Goal: Information Seeking & Learning: Learn about a topic

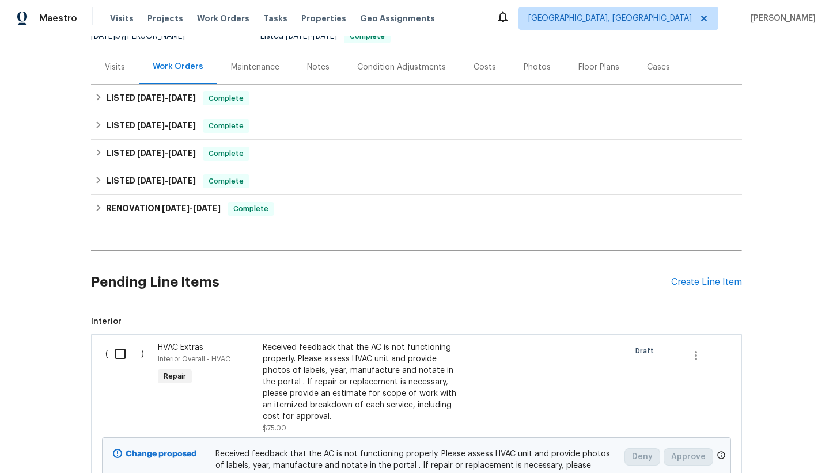
scroll to position [125, 0]
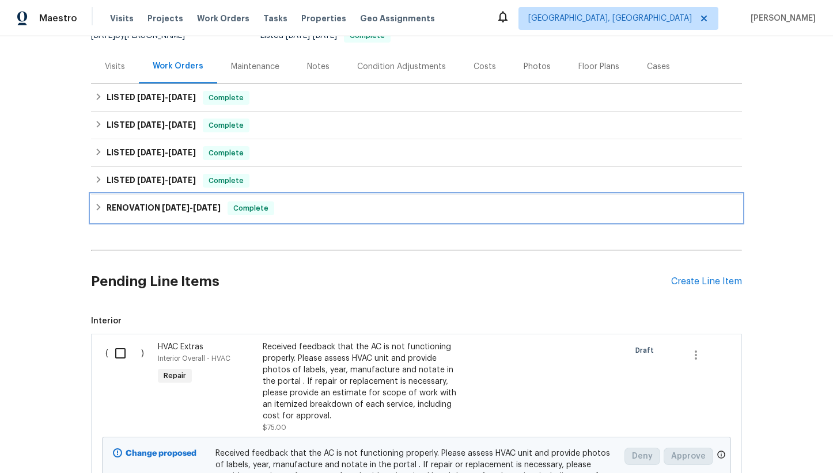
click at [134, 210] on h6 "RENOVATION [DATE] - [DATE]" at bounding box center [164, 209] width 114 height 14
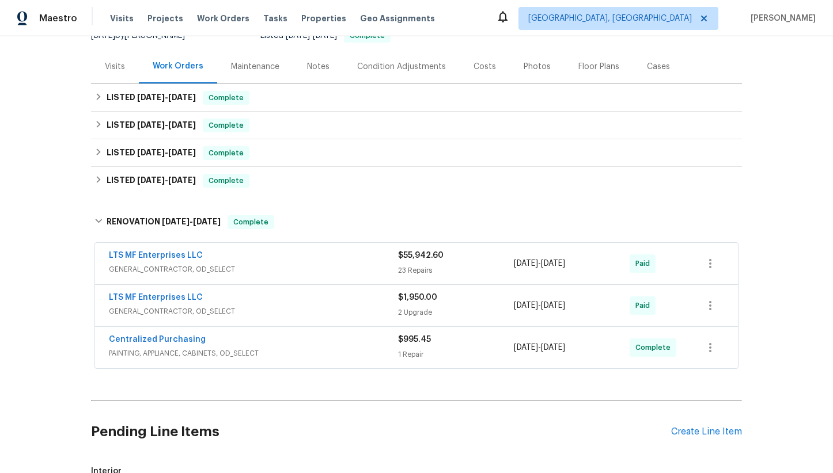
click at [289, 268] on span "GENERAL_CONTRACTOR, OD_SELECT" at bounding box center [253, 270] width 289 height 12
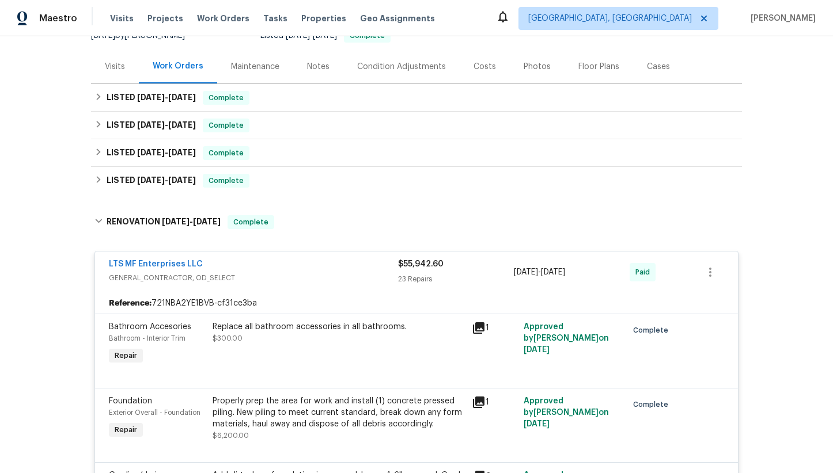
click at [249, 264] on div "LTS MF Enterprises LLC" at bounding box center [253, 266] width 289 height 14
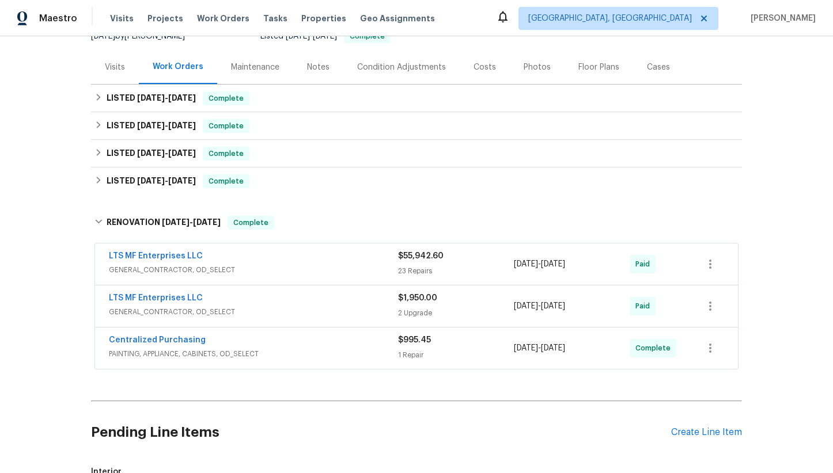
scroll to position [162, 0]
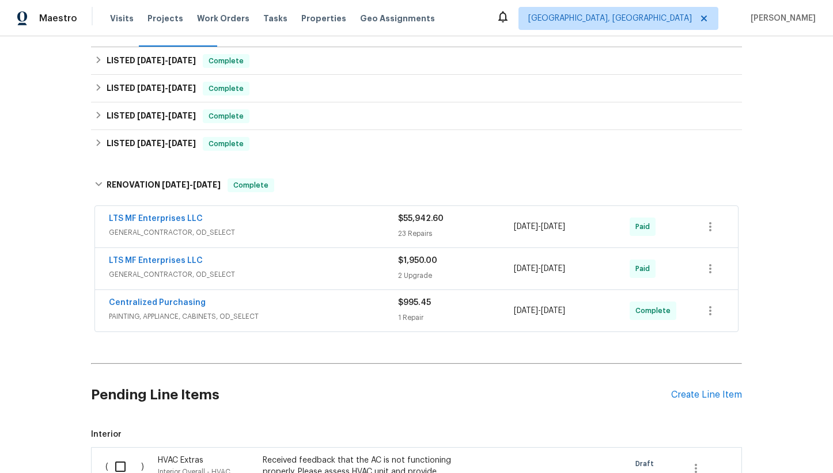
click at [302, 283] on div "LTS MF Enterprises LLC GENERAL_CONTRACTOR, OD_SELECT $1,950.00 2 Upgrade [DATE]…" at bounding box center [416, 268] width 643 height 41
click at [302, 273] on span "GENERAL_CONTRACTOR, OD_SELECT" at bounding box center [253, 275] width 289 height 12
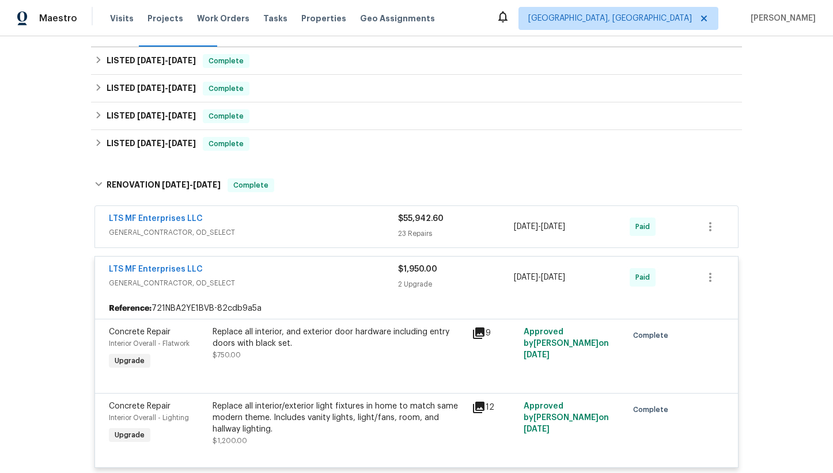
click at [302, 273] on div "LTS MF Enterprises LLC" at bounding box center [253, 271] width 289 height 14
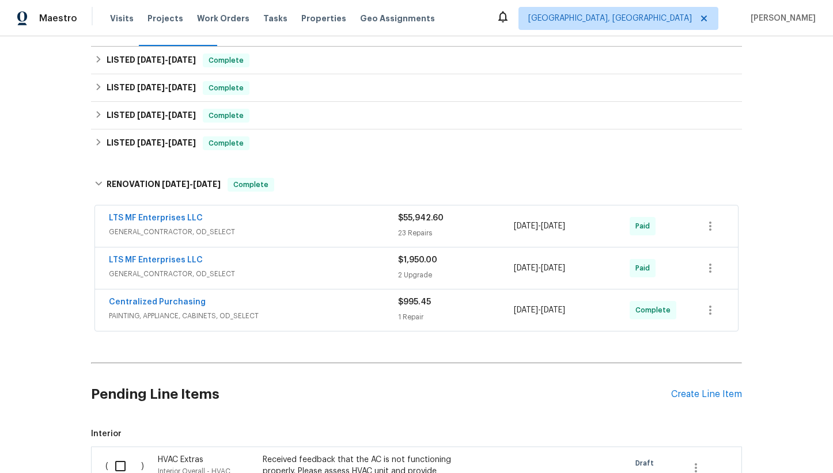
click at [311, 303] on div "Centralized Purchasing" at bounding box center [253, 304] width 289 height 14
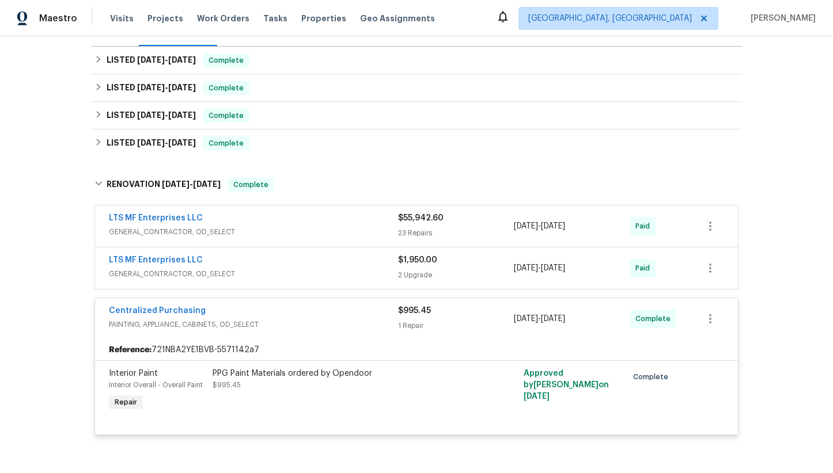
click at [311, 303] on div "Centralized Purchasing PAINTING, APPLIANCE, CABINETS, OD_SELECT $995.45 1 Repai…" at bounding box center [416, 318] width 643 height 41
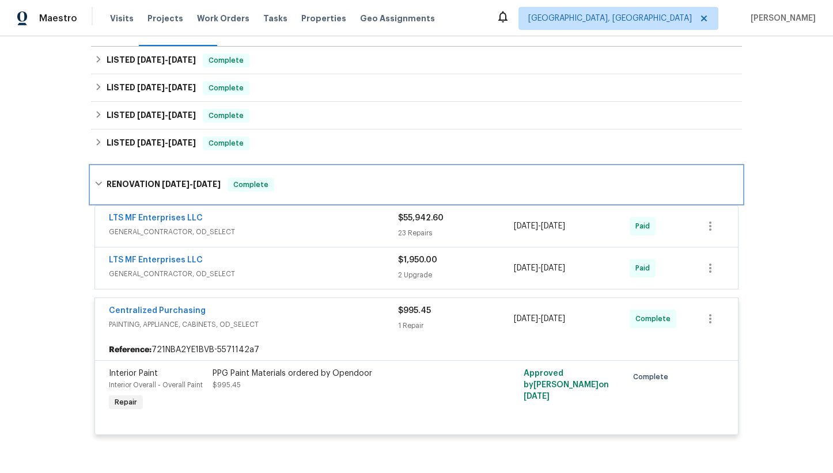
click at [176, 184] on span "[DATE]" at bounding box center [176, 184] width 28 height 8
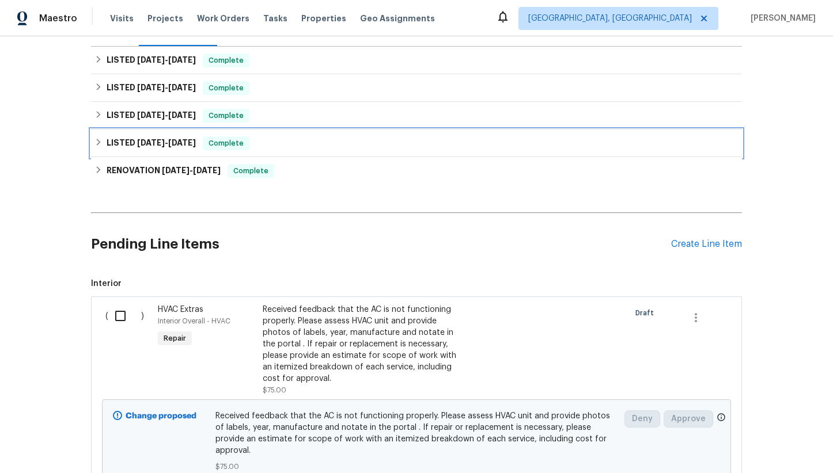
click at [156, 142] on span "[DATE]" at bounding box center [151, 143] width 28 height 8
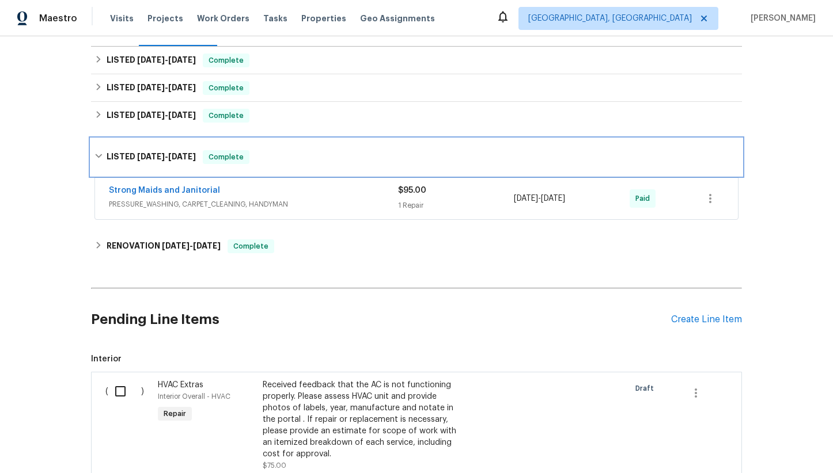
click at [171, 158] on span "[DATE]" at bounding box center [182, 157] width 28 height 8
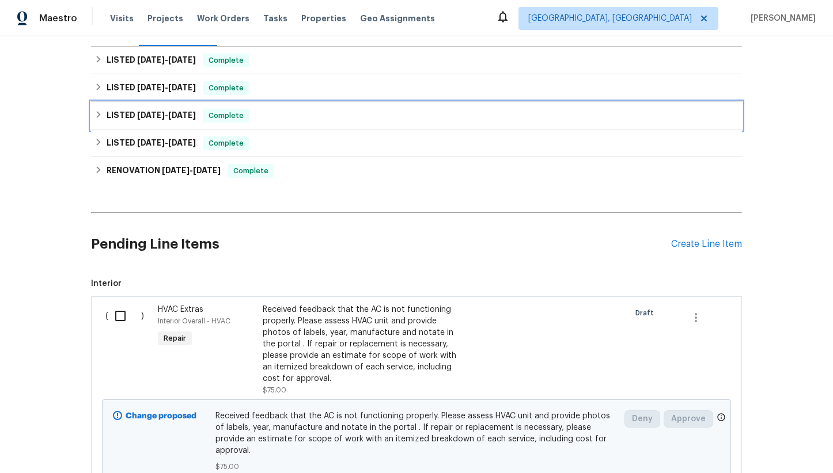
click at [147, 111] on h6 "LISTED [DATE] - [DATE]" at bounding box center [151, 116] width 89 height 14
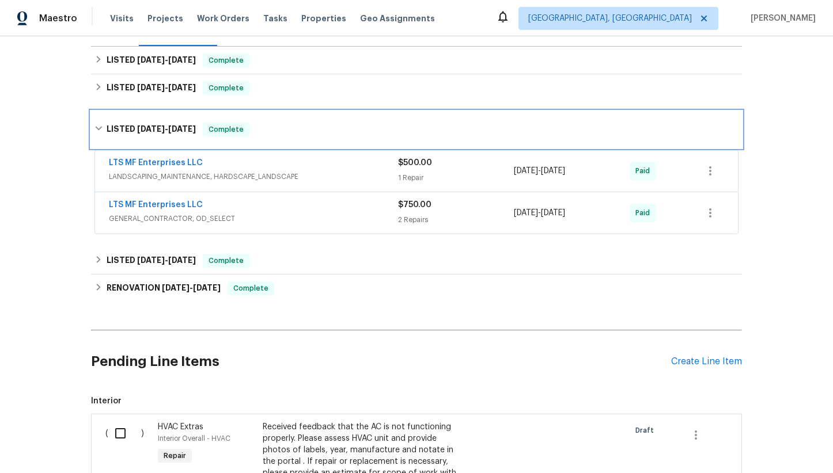
scroll to position [161, 0]
click at [152, 128] on span "[DATE]" at bounding box center [151, 130] width 28 height 8
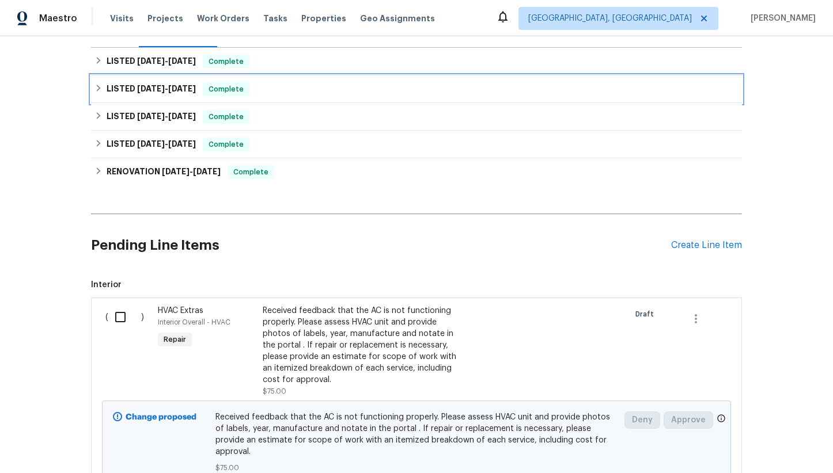
click at [145, 93] on h6 "LISTED [DATE] - [DATE]" at bounding box center [151, 89] width 89 height 14
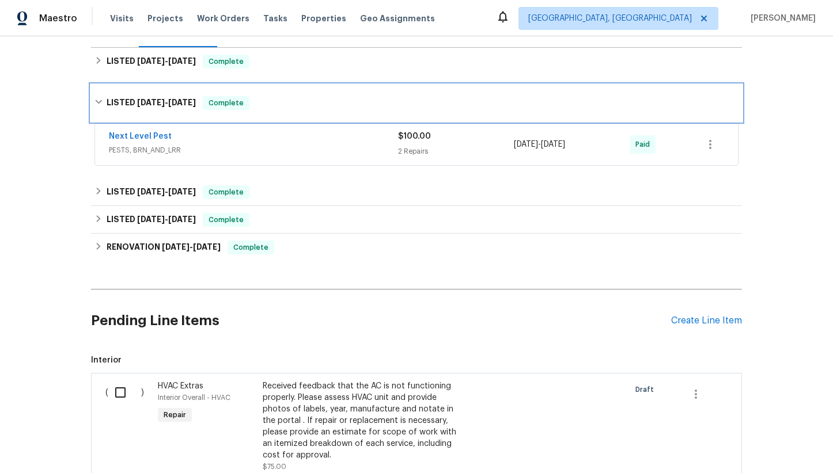
click at [141, 97] on h6 "LISTED [DATE] - [DATE]" at bounding box center [151, 103] width 89 height 14
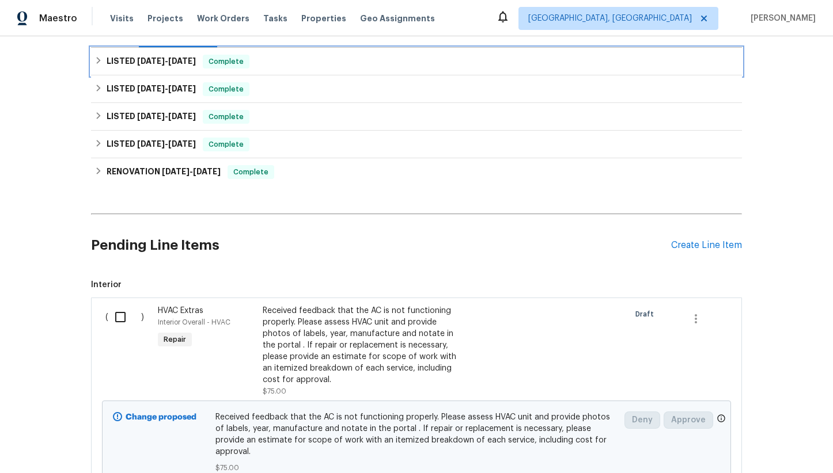
click at [146, 65] on h6 "LISTED [DATE] - [DATE]" at bounding box center [151, 62] width 89 height 14
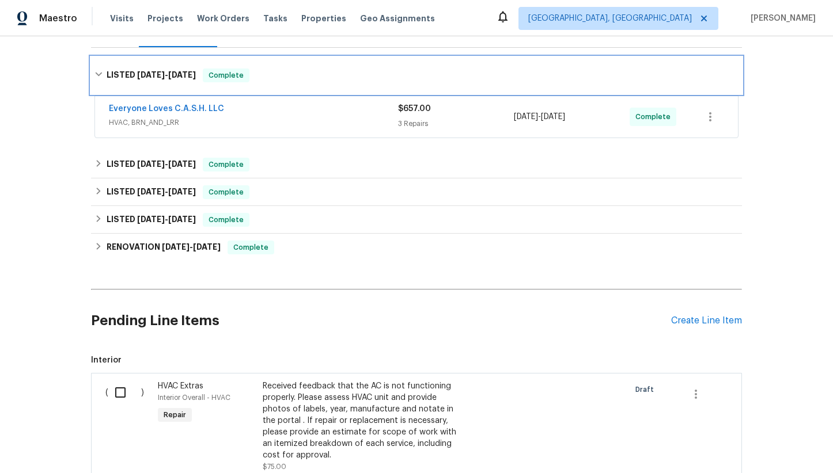
click at [145, 67] on div "LISTED [DATE] - [DATE] Complete" at bounding box center [416, 75] width 651 height 37
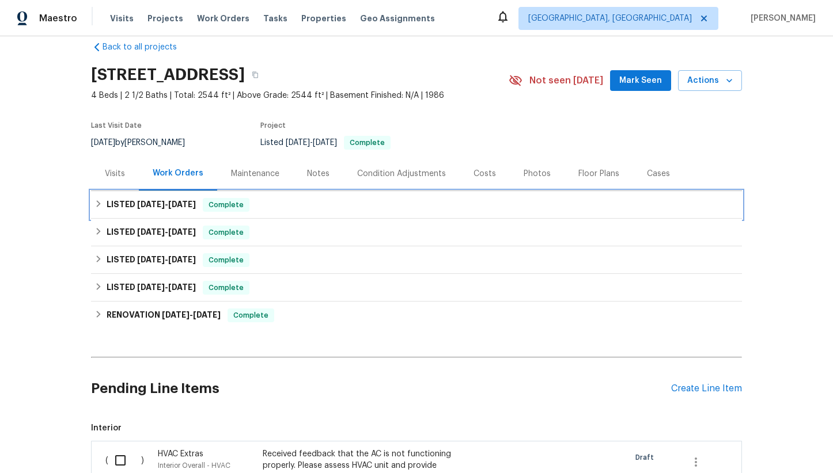
scroll to position [19, 0]
